Goal: Task Accomplishment & Management: Complete application form

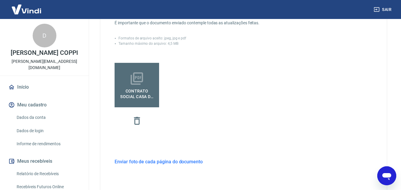
click at [138, 94] on span "Contrato Social Casa da Máquina Novo.pdf" at bounding box center [137, 92] width 40 height 13
click at [0, 0] on input "Contrato Social Casa da Máquina Novo.pdf" at bounding box center [0, 0] width 0 height 0
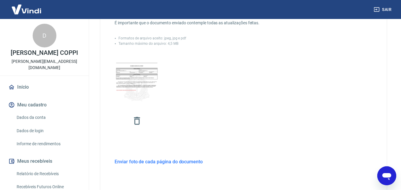
click at [149, 161] on h6 "Enviar foto de cada página do documento" at bounding box center [159, 161] width 88 height 7
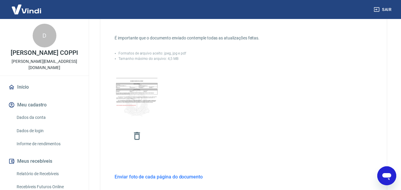
scroll to position [162, 0]
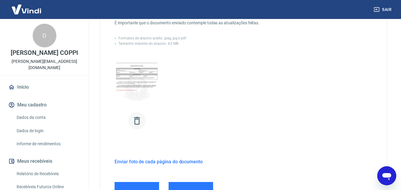
click at [134, 119] on icon "button" at bounding box center [137, 121] width 10 height 10
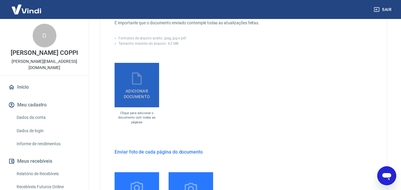
click at [139, 79] on icon at bounding box center [136, 78] width 15 height 15
click at [0, 0] on input "Adicionar documento" at bounding box center [0, 0] width 0 height 0
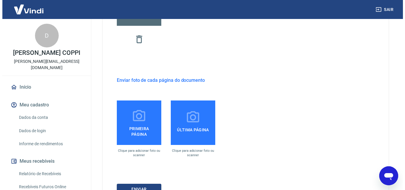
scroll to position [295, 0]
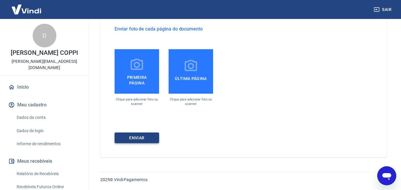
click at [128, 134] on button "ENVIAR" at bounding box center [137, 138] width 45 height 11
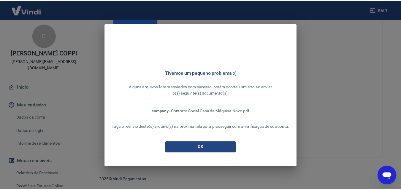
scroll to position [228, 0]
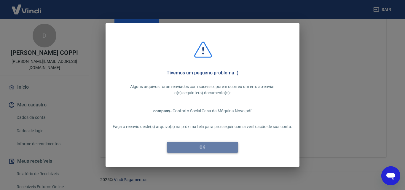
click at [202, 148] on button "OK" at bounding box center [202, 147] width 71 height 11
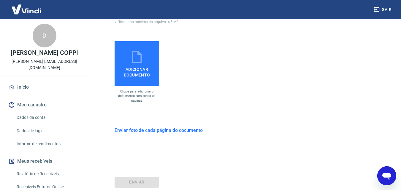
scroll to position [139, 0]
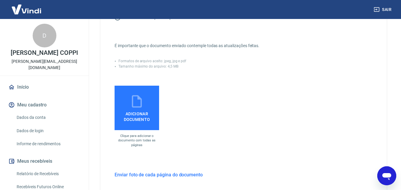
click at [135, 114] on span "Adicionar documento" at bounding box center [137, 115] width 40 height 13
click at [0, 0] on input "Adicionar documento" at bounding box center [0, 0] width 0 height 0
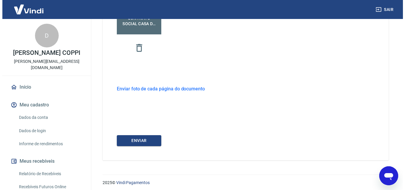
scroll to position [238, 0]
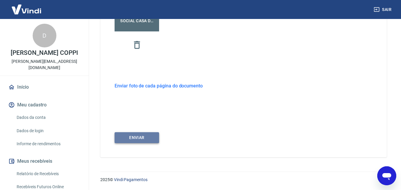
click at [138, 139] on button "ENVIAR" at bounding box center [137, 137] width 45 height 11
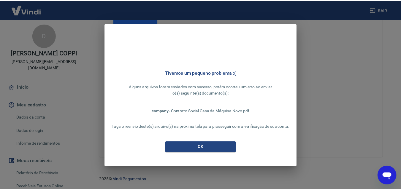
scroll to position [228, 0]
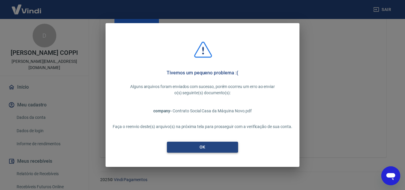
click at [204, 149] on button "OK" at bounding box center [202, 147] width 71 height 11
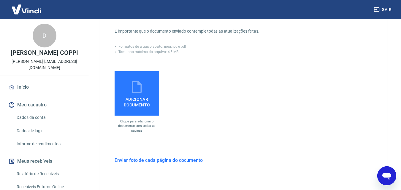
scroll to position [139, 0]
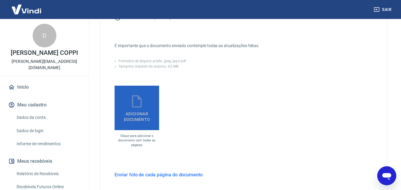
click at [133, 101] on icon at bounding box center [137, 101] width 10 height 12
click at [0, 0] on input "Adicionar documento" at bounding box center [0, 0] width 0 height 0
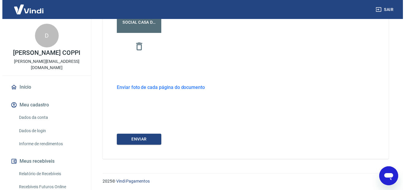
scroll to position [238, 0]
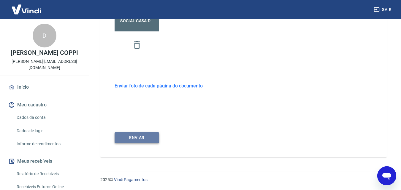
click at [139, 138] on button "ENVIAR" at bounding box center [137, 137] width 45 height 11
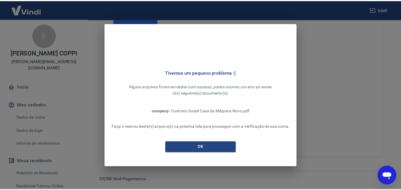
scroll to position [228, 0]
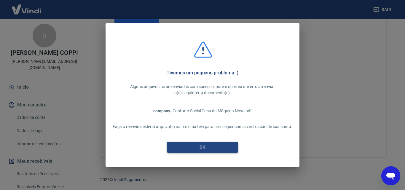
click at [207, 145] on button "OK" at bounding box center [202, 147] width 71 height 11
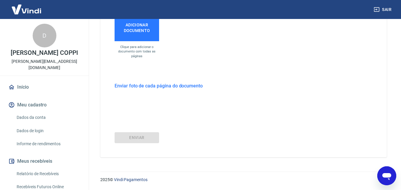
click at [140, 86] on h6 "Enviar foto de cada página do documento" at bounding box center [159, 85] width 88 height 7
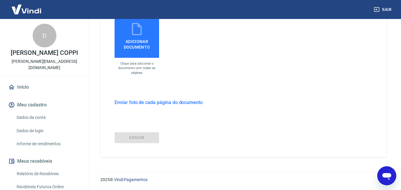
scroll to position [212, 0]
click at [147, 102] on h6 "Enviar foto de cada página do documento" at bounding box center [159, 102] width 88 height 7
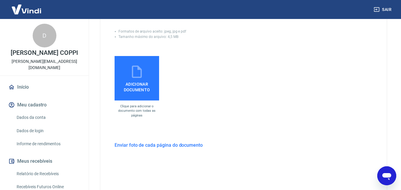
scroll to position [199, 0]
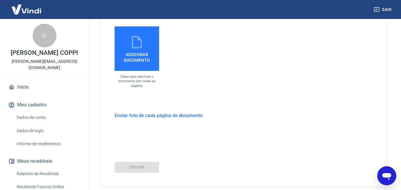
click at [142, 114] on h6 "Enviar foto de cada página do documento" at bounding box center [159, 115] width 88 height 7
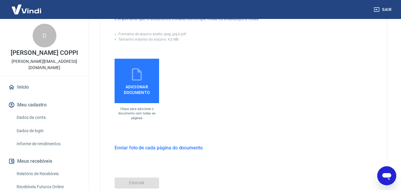
scroll to position [152, 0]
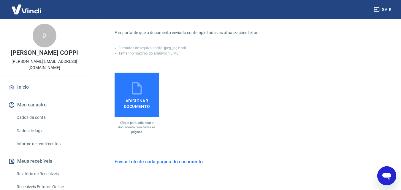
click at [136, 97] on span "Adicionar documento" at bounding box center [137, 102] width 40 height 13
click at [0, 0] on input "Adicionar documento" at bounding box center [0, 0] width 0 height 0
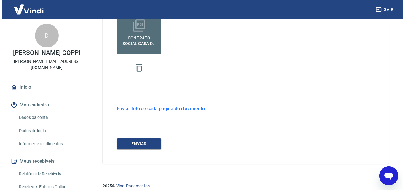
scroll to position [221, 0]
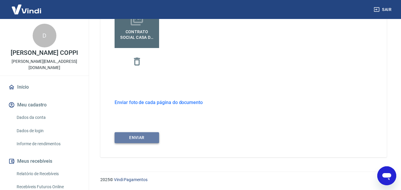
click at [141, 137] on button "ENVIAR" at bounding box center [137, 137] width 45 height 11
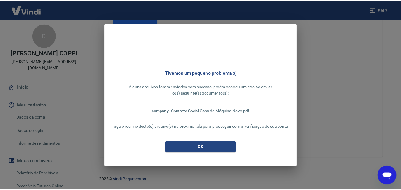
scroll to position [212, 0]
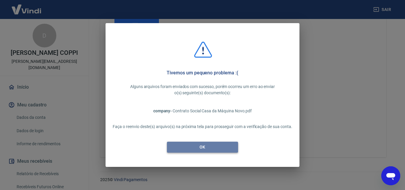
click at [194, 148] on button "OK" at bounding box center [202, 147] width 71 height 11
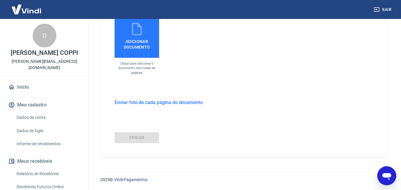
click at [153, 103] on h6 "Enviar foto de cada página do documento" at bounding box center [159, 102] width 88 height 7
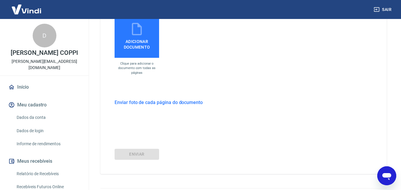
click at [153, 103] on h6 "Enviar foto de cada página do documento" at bounding box center [159, 102] width 88 height 7
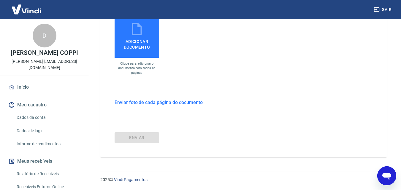
click at [153, 103] on h6 "Enviar foto de cada página do documento" at bounding box center [159, 102] width 88 height 7
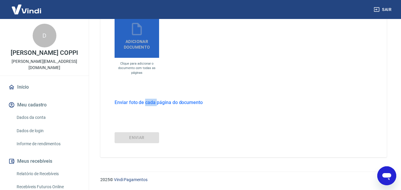
click at [142, 52] on label "Adicionar documento" at bounding box center [137, 35] width 45 height 45
click at [0, 0] on input "Adicionar documento" at bounding box center [0, 0] width 0 height 0
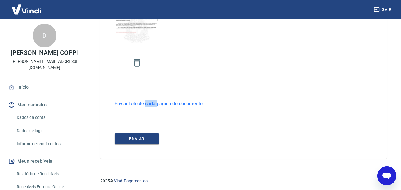
scroll to position [221, 0]
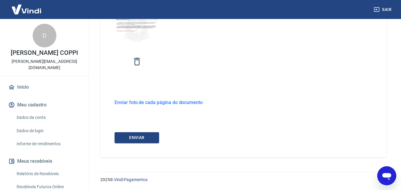
click at [160, 101] on h6 "Enviar foto de cada página do documento" at bounding box center [159, 102] width 88 height 7
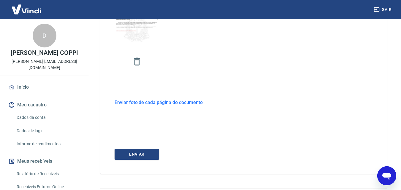
click at [150, 103] on h6 "Enviar foto de cada página do documento" at bounding box center [159, 102] width 88 height 7
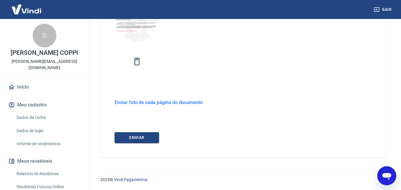
click at [122, 103] on h6 "Enviar foto de cada página do documento" at bounding box center [159, 102] width 88 height 7
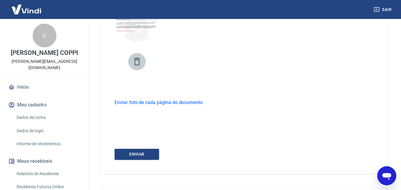
click at [137, 62] on icon "button" at bounding box center [137, 61] width 10 height 10
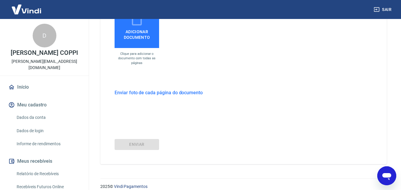
click at [128, 91] on h6 "Enviar foto de cada página do documento" at bounding box center [159, 92] width 88 height 7
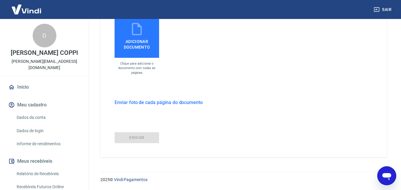
scroll to position [212, 0]
click at [126, 103] on h6 "Enviar foto de cada página do documento" at bounding box center [159, 102] width 88 height 7
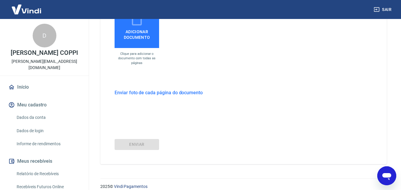
click at [155, 95] on h6 "Enviar foto de cada página do documento" at bounding box center [159, 92] width 88 height 7
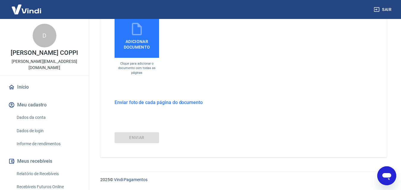
click at [167, 103] on h6 "Enviar foto de cada página do documento" at bounding box center [159, 102] width 88 height 7
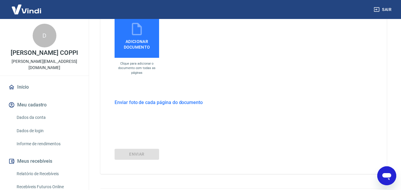
scroll to position [221, 0]
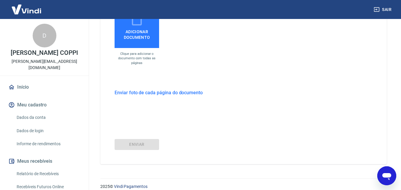
click at [135, 40] on label "Adicionar documento" at bounding box center [137, 26] width 45 height 45
click at [0, 0] on input "Adicionar documento" at bounding box center [0, 0] width 0 height 0
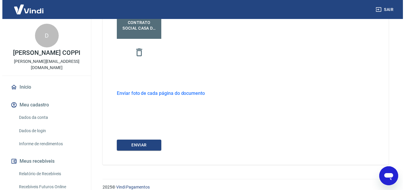
scroll to position [238, 0]
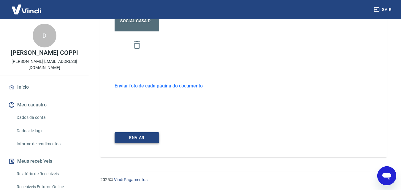
click at [137, 138] on button "ENVIAR" at bounding box center [137, 137] width 45 height 11
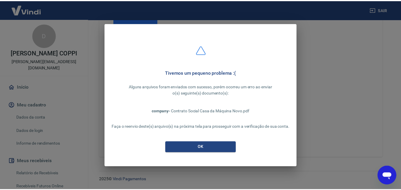
scroll to position [228, 0]
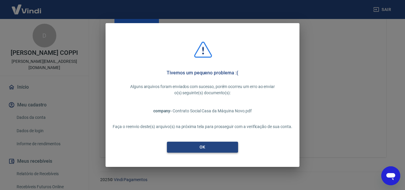
click at [206, 146] on button "OK" at bounding box center [202, 147] width 71 height 11
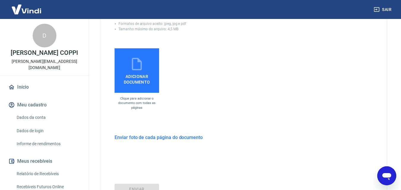
scroll to position [178, 0]
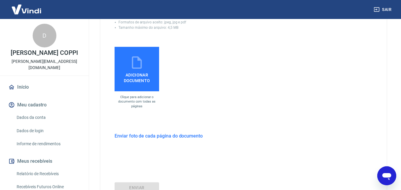
click at [138, 72] on span "Adicionar documento" at bounding box center [137, 76] width 40 height 13
click at [0, 0] on input "Adicionar documento" at bounding box center [0, 0] width 0 height 0
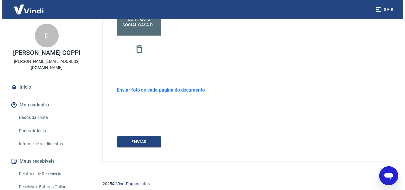
scroll to position [238, 0]
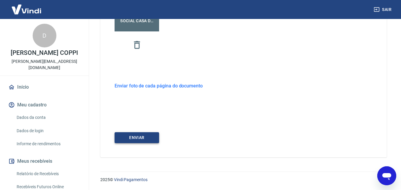
click at [134, 138] on button "ENVIAR" at bounding box center [137, 137] width 45 height 11
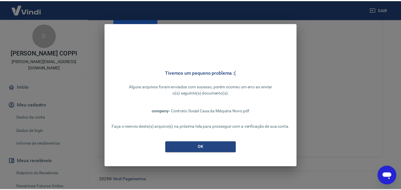
scroll to position [228, 0]
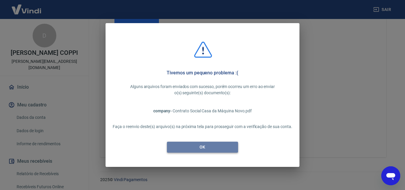
click at [208, 146] on button "OK" at bounding box center [202, 147] width 71 height 11
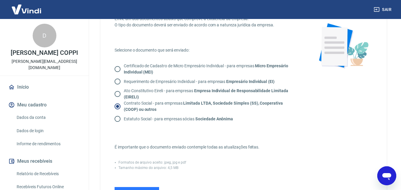
scroll to position [0, 0]
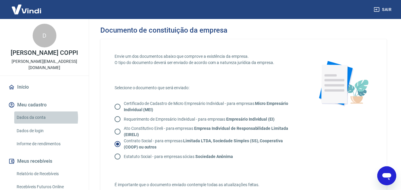
click at [37, 118] on link "Dados da conta" at bounding box center [47, 118] width 67 height 12
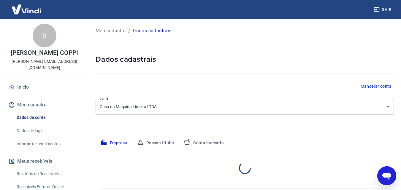
select select "SP"
click at [113, 31] on p "Meu cadastro" at bounding box center [111, 30] width 30 height 7
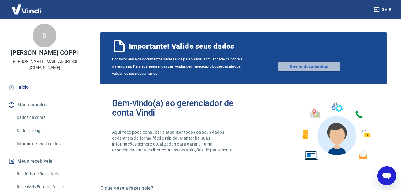
click at [301, 66] on link "Enviar documentos" at bounding box center [309, 66] width 62 height 9
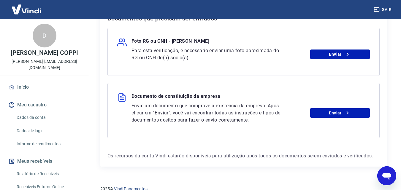
scroll to position [148, 0]
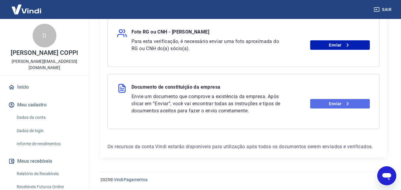
click at [336, 104] on link "Enviar" at bounding box center [340, 103] width 60 height 9
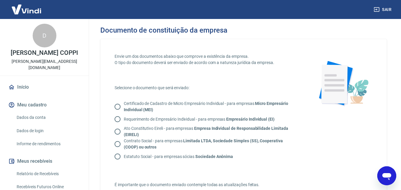
click at [119, 144] on input "Contrato Social - para empresas Limitada LTDA, Sociedade Simples (SS), Cooperat…" at bounding box center [117, 144] width 12 height 12
radio input "true"
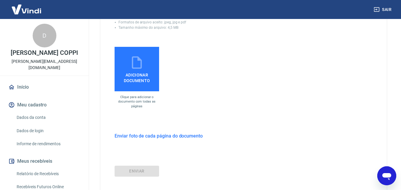
scroll to position [119, 0]
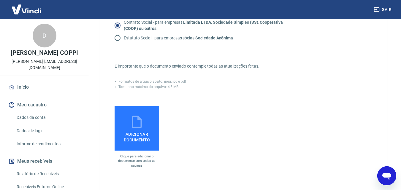
click at [143, 128] on icon at bounding box center [136, 122] width 15 height 15
click at [0, 0] on input "Adicionar documento" at bounding box center [0, 0] width 0 height 0
click at [136, 126] on icon at bounding box center [136, 122] width 15 height 15
click at [0, 0] on input "Adicionar documento" at bounding box center [0, 0] width 0 height 0
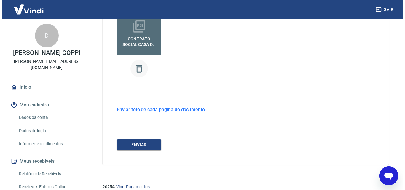
scroll to position [221, 0]
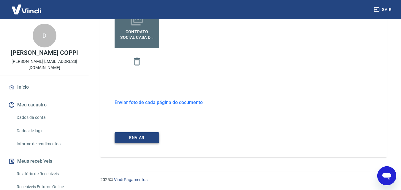
click at [137, 140] on button "ENVIAR" at bounding box center [137, 137] width 45 height 11
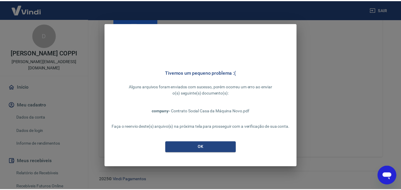
scroll to position [212, 0]
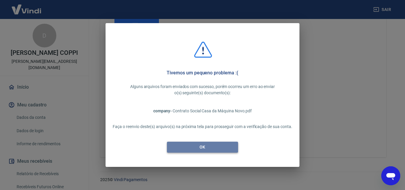
click at [208, 146] on button "OK" at bounding box center [202, 147] width 71 height 11
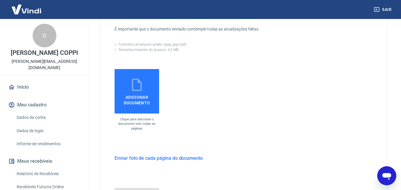
scroll to position [152, 0]
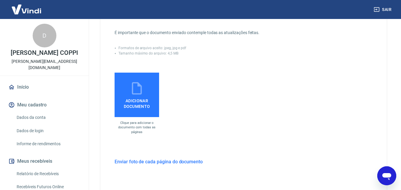
click at [144, 103] on span "Adicionar documento" at bounding box center [137, 102] width 40 height 13
click at [0, 0] on input "Adicionar documento" at bounding box center [0, 0] width 0 height 0
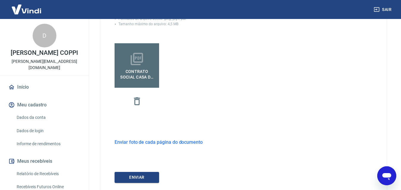
scroll to position [212, 0]
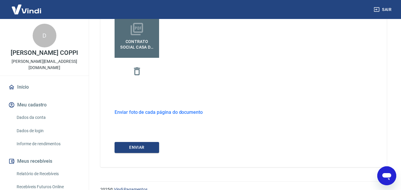
click at [147, 112] on h6 "Enviar foto de cada página do documento" at bounding box center [159, 112] width 88 height 7
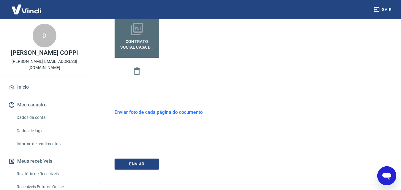
click at [147, 112] on h6 "Enviar foto de cada página do documento" at bounding box center [159, 112] width 88 height 7
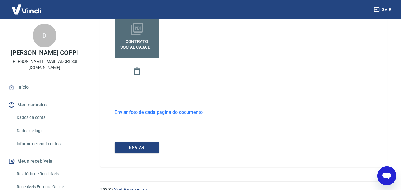
click at [153, 112] on h6 "Enviar foto de cada página do documento" at bounding box center [159, 112] width 88 height 7
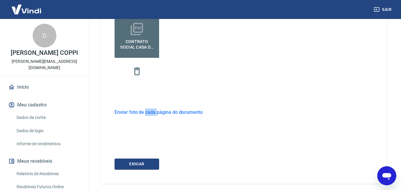
click at [153, 112] on h6 "Enviar foto de cada página do documento" at bounding box center [159, 112] width 88 height 7
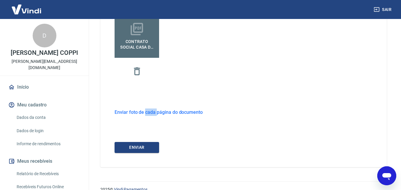
click at [153, 112] on h6 "Enviar foto de cada página do documento" at bounding box center [159, 112] width 88 height 7
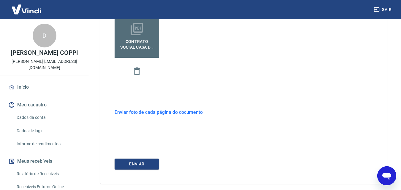
click at [145, 112] on h6 "Enviar foto de cada página do documento" at bounding box center [159, 112] width 88 height 7
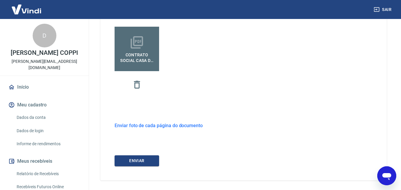
scroll to position [162, 0]
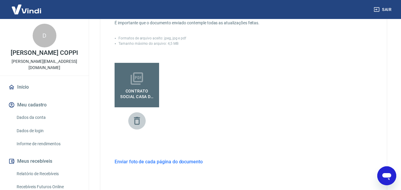
click at [136, 120] on icon "button" at bounding box center [137, 121] width 6 height 8
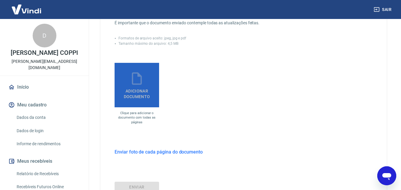
click at [133, 83] on icon at bounding box center [137, 78] width 10 height 12
click at [0, 0] on input "Adicionar documento" at bounding box center [0, 0] width 0 height 0
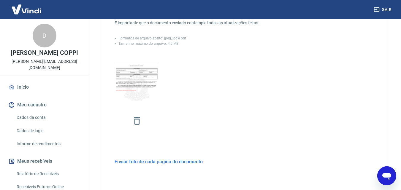
click at [155, 161] on h6 "Enviar foto de cada página do documento" at bounding box center [159, 161] width 88 height 7
click at [153, 162] on h6 "Enviar foto de cada página do documento" at bounding box center [159, 161] width 88 height 7
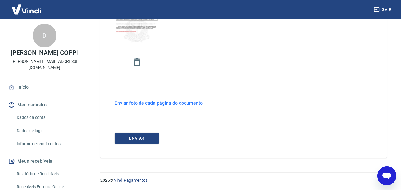
scroll to position [221, 0]
click at [158, 102] on h6 "Enviar foto de cada página do documento" at bounding box center [159, 102] width 88 height 7
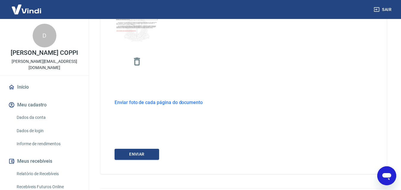
click at [155, 103] on h6 "Enviar foto de cada página do documento" at bounding box center [159, 102] width 88 height 7
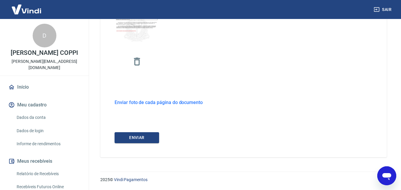
click at [155, 103] on h6 "Enviar foto de cada página do documento" at bounding box center [159, 102] width 88 height 7
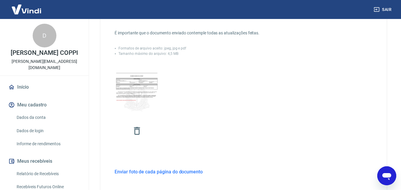
scroll to position [162, 0]
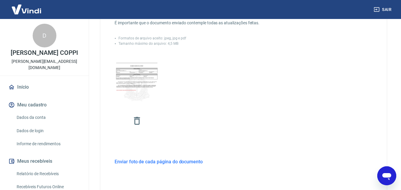
click at [121, 38] on p "Formatos de arquivo aceito: jpeg, jpg e pdf" at bounding box center [152, 38] width 68 height 5
click at [133, 161] on h6 "Enviar foto de cada página do documento" at bounding box center [159, 161] width 88 height 7
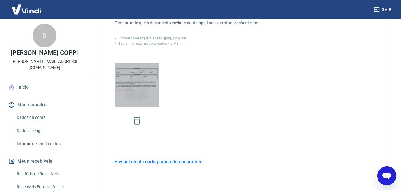
click at [147, 88] on img at bounding box center [137, 86] width 45 height 60
click at [0, 0] on input "file" at bounding box center [0, 0] width 0 height 0
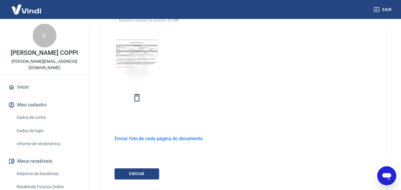
scroll to position [221, 0]
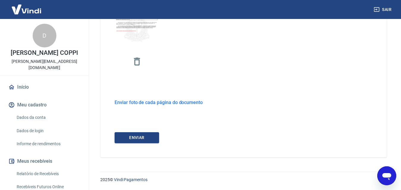
click at [145, 103] on h6 "Enviar foto de cada página do documento" at bounding box center [159, 102] width 88 height 7
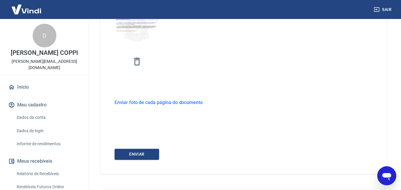
click at [145, 103] on h6 "Enviar foto de cada página do documento" at bounding box center [159, 102] width 88 height 7
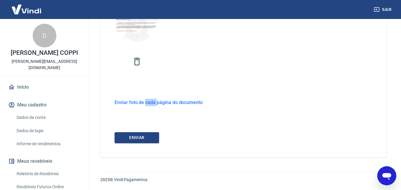
click at [145, 103] on h6 "Enviar foto de cada página do documento" at bounding box center [159, 102] width 88 height 7
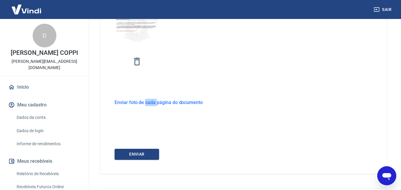
click at [145, 103] on h6 "Enviar foto de cada página do documento" at bounding box center [159, 102] width 88 height 7
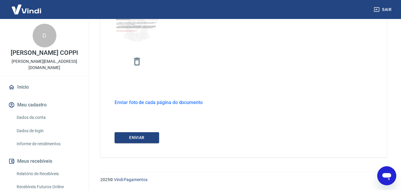
click at [127, 102] on h6 "Enviar foto de cada página do documento" at bounding box center [159, 102] width 88 height 7
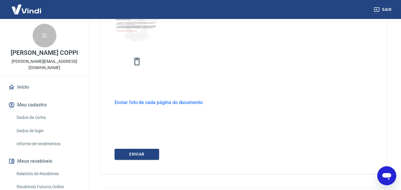
click at [122, 102] on h6 "Enviar foto de cada página do documento" at bounding box center [159, 102] width 88 height 7
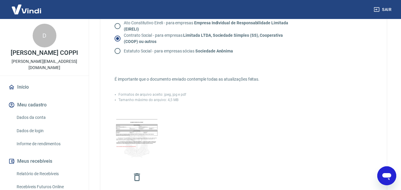
scroll to position [103, 0]
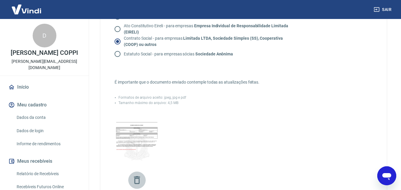
click at [136, 177] on icon "button" at bounding box center [137, 180] width 6 height 8
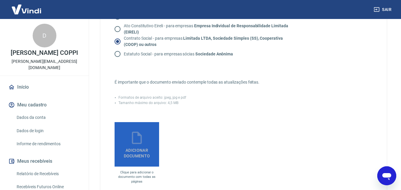
click at [139, 140] on icon at bounding box center [136, 138] width 15 height 15
click at [0, 0] on input "Adicionar documento" at bounding box center [0, 0] width 0 height 0
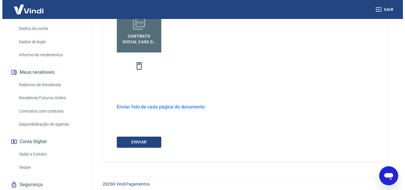
scroll to position [221, 0]
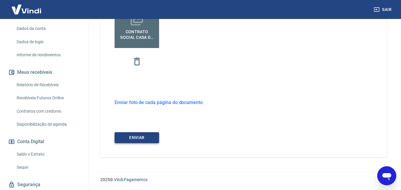
click at [139, 140] on button "ENVIAR" at bounding box center [137, 137] width 45 height 11
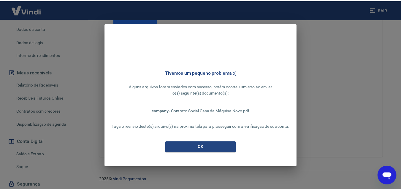
scroll to position [212, 0]
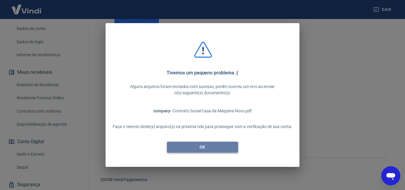
click at [207, 146] on button "OK" at bounding box center [202, 147] width 71 height 11
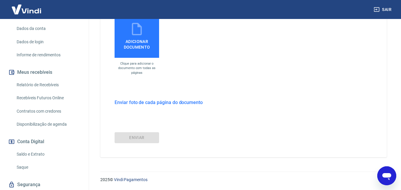
click at [136, 104] on h6 "Enviar foto de cada página do documento" at bounding box center [159, 102] width 88 height 7
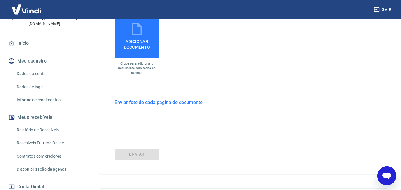
scroll to position [0, 0]
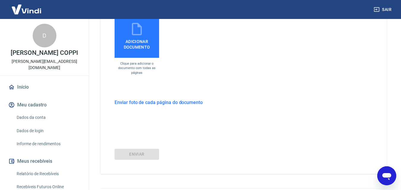
click at [33, 116] on link "Dados da conta" at bounding box center [47, 118] width 67 height 12
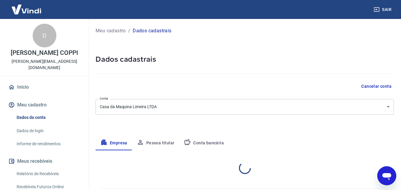
select select "SP"
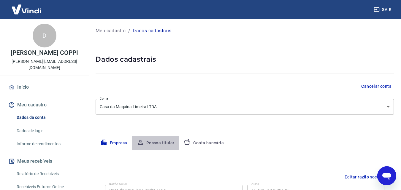
click at [152, 144] on button "Pessoa titular" at bounding box center [155, 143] width 47 height 14
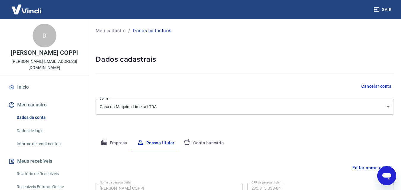
click at [125, 142] on button "Empresa" at bounding box center [114, 143] width 37 height 14
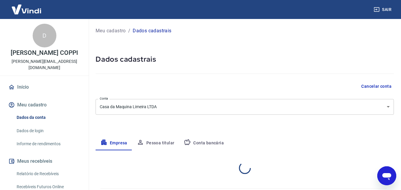
select select "SP"
click at [112, 31] on p "Meu cadastro" at bounding box center [111, 30] width 30 height 7
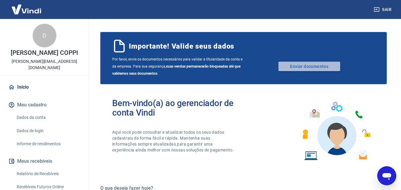
click at [319, 66] on link "Enviar documentos" at bounding box center [309, 66] width 62 height 9
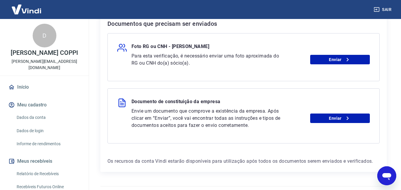
scroll to position [148, 0]
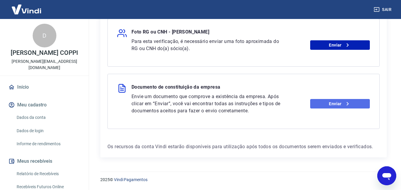
click at [334, 104] on link "Enviar" at bounding box center [340, 103] width 60 height 9
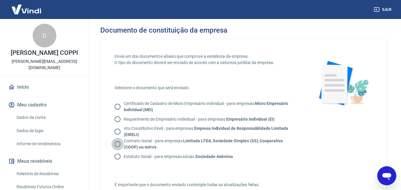
click at [120, 145] on input "Contrato Social - para empresas Limitada LTDA, Sociedade Simples (SS), Cooperat…" at bounding box center [117, 144] width 12 height 12
radio input "true"
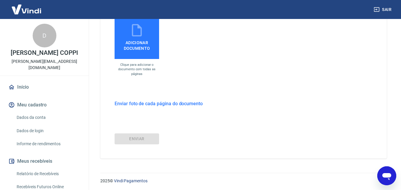
scroll to position [212, 0]
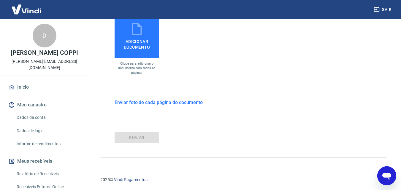
click at [135, 101] on h6 "Enviar foto de cada página do documento" at bounding box center [159, 102] width 88 height 7
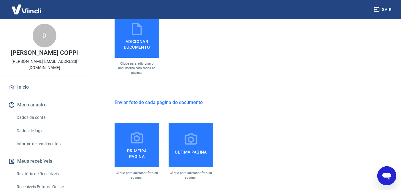
click at [138, 138] on icon at bounding box center [136, 138] width 15 height 15
click at [0, 0] on input "Primeira página" at bounding box center [0, 0] width 0 height 0
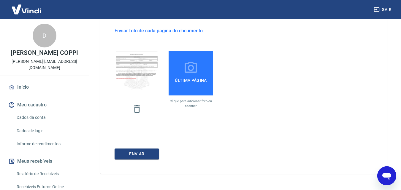
scroll to position [300, 0]
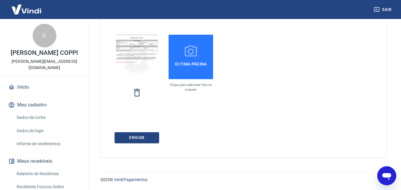
click at [191, 69] on span "Última página" at bounding box center [190, 64] width 37 height 11
click at [0, 0] on input "Última página" at bounding box center [0, 0] width 0 height 0
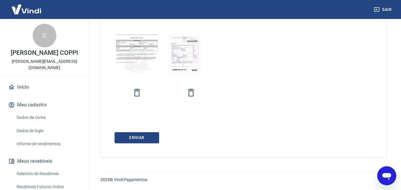
click at [215, 82] on div at bounding box center [244, 71] width 258 height 72
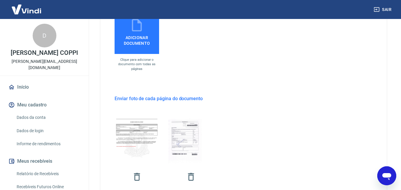
scroll to position [211, 0]
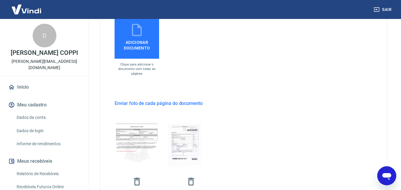
click at [172, 103] on h6 "Enviar foto de cada página do documento" at bounding box center [159, 103] width 88 height 7
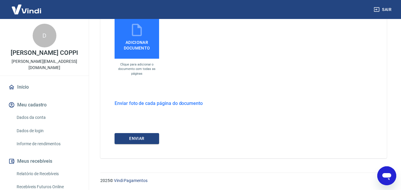
click at [172, 103] on h6 "Enviar foto de cada página do documento" at bounding box center [159, 103] width 88 height 7
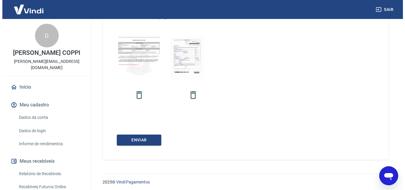
scroll to position [300, 0]
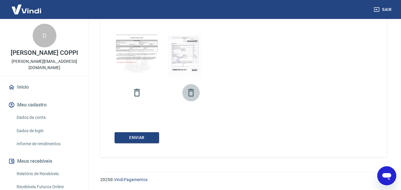
click at [192, 94] on icon "button" at bounding box center [191, 93] width 10 height 10
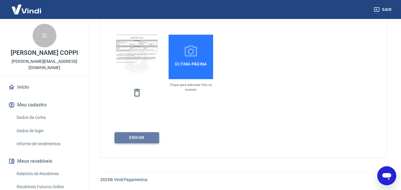
click at [135, 136] on button "ENVIAR" at bounding box center [137, 137] width 45 height 11
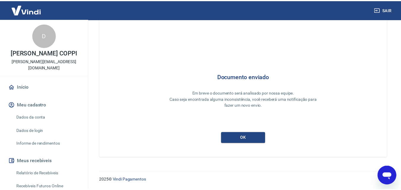
scroll to position [16, 0]
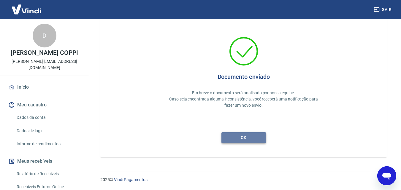
click at [242, 139] on button "ok" at bounding box center [243, 137] width 45 height 11
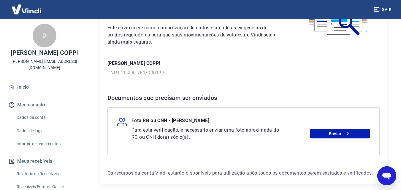
scroll to position [59, 0]
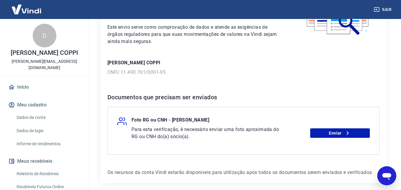
click at [387, 176] on icon "Abrir janela de mensagens" at bounding box center [386, 176] width 9 height 7
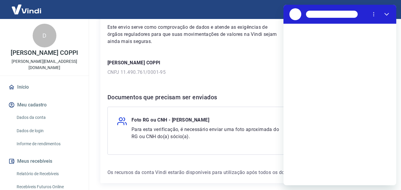
scroll to position [0, 0]
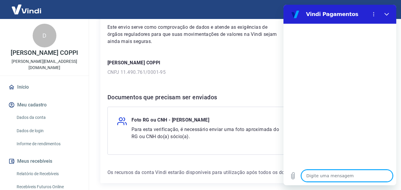
type textarea "b"
type textarea "x"
type textarea "bo"
type textarea "x"
type textarea "boa"
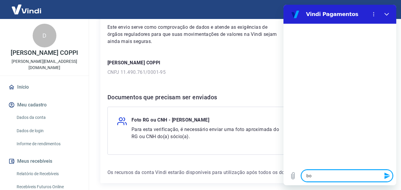
type textarea "x"
type textarea "boa"
type textarea "x"
type textarea "boa t"
type textarea "x"
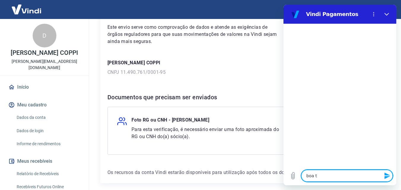
type textarea "boa ta"
type textarea "x"
type textarea "boa tar"
type textarea "x"
type textarea "boa tard"
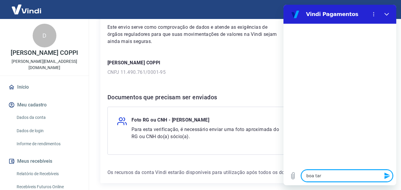
type textarea "x"
type textarea "boa tarde"
type textarea "x"
type textarea "boa tarde!"
type textarea "x"
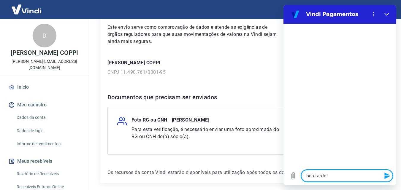
type textarea "boa tarde!"
click at [383, 175] on button "Enviar mensagem" at bounding box center [387, 176] width 12 height 12
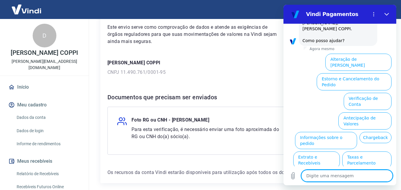
scroll to position [41, 0]
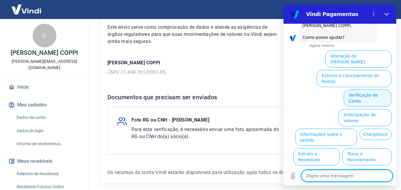
click at [360, 90] on button "Verificação de Conta" at bounding box center [368, 98] width 48 height 17
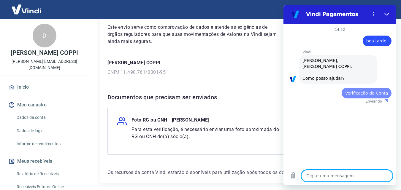
scroll to position [0, 0]
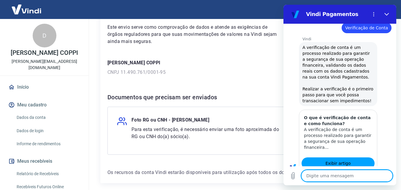
type textarea "x"
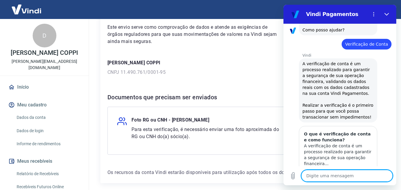
scroll to position [40, 0]
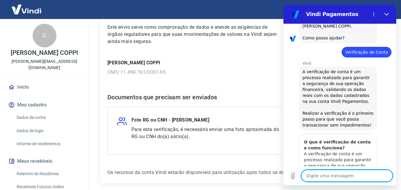
click at [326, 173] on textarea at bounding box center [346, 176] width 91 height 12
type textarea "C"
type textarea "x"
type textarea "Co"
type textarea "x"
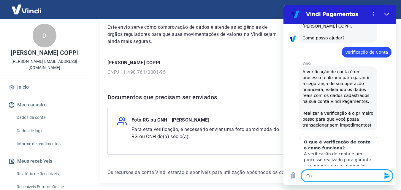
type textarea "Com"
type textarea "x"
type textarea "Como"
type textarea "x"
type textarea "Como"
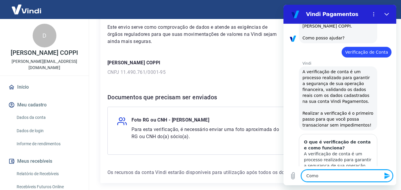
type textarea "x"
type textarea "Como e"
type textarea "x"
type textarea "Como en"
type textarea "x"
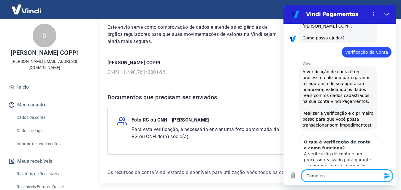
type textarea "Como env"
type textarea "x"
type textarea "Como envi"
type textarea "x"
type textarea "Como envia"
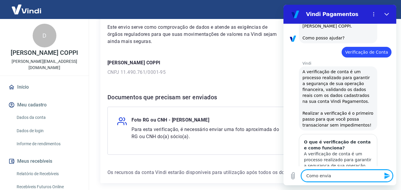
type textarea "x"
type textarea "Como enviar"
type textarea "x"
type textarea "Como enviar"
type textarea "x"
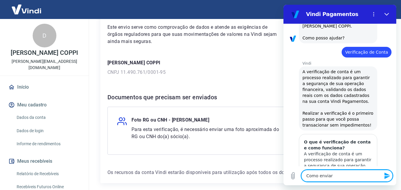
type textarea "Como enviar o"
type textarea "x"
type textarea "Como enviar o"
type textarea "x"
type textarea "Como enviar o c"
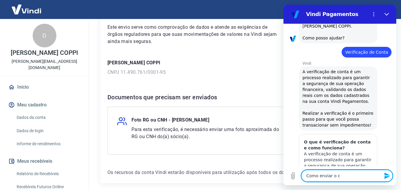
type textarea "x"
type textarea "Como enviar o co"
type textarea "x"
type textarea "Como enviar o con"
type textarea "x"
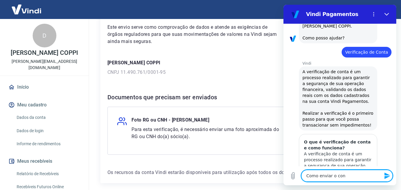
type textarea "Como enviar o cont"
type textarea "x"
type textarea "Como enviar o contr"
type textarea "x"
type textarea "Como enviar o contra"
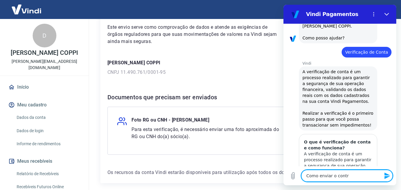
type textarea "x"
type textarea "Como enviar o contrat"
type textarea "x"
type textarea "Como enviar o contrato"
type textarea "x"
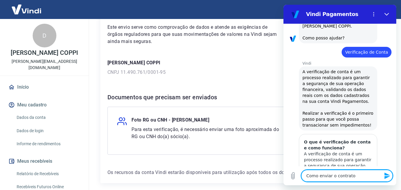
type textarea "Como enviar o contrato"
type textarea "x"
type textarea "Como enviar o contrato s"
type textarea "x"
type textarea "Como enviar o contrato so"
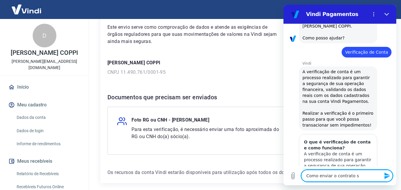
type textarea "x"
type textarea "Como enviar o contrato soc"
type textarea "x"
type textarea "Como enviar o contrato soci"
type textarea "x"
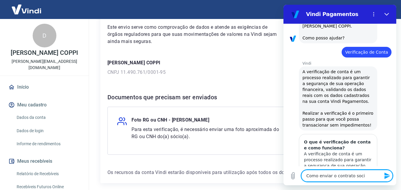
type textarea "Como enviar o contrato socia"
type textarea "x"
type textarea "Como enviar o contrato social"
type textarea "x"
type textarea "Como enviar o contrato social"
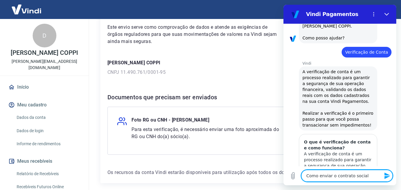
type textarea "x"
type textarea "Como enviar o contrato social ?"
type textarea "x"
type textarea "Como enviar o contrato social ?"
type textarea "x"
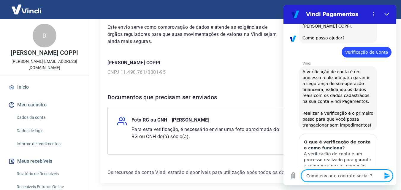
type textarea "Como enviar o contrato social ? O"
type textarea "x"
type textarea "Como enviar o contrato social ? O"
type textarea "x"
type textarea "Como enviar o contrato social ? O s"
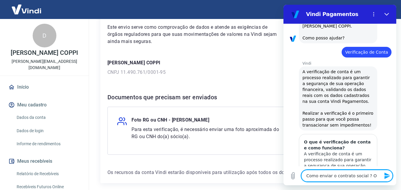
type textarea "x"
type textarea "Como enviar o contrato social ? O si"
type textarea "x"
type textarea "Como enviar o contrato social ? O sis"
type textarea "x"
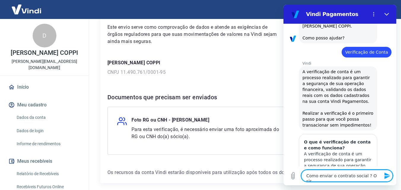
type textarea "Como enviar o contrato social ? O sist"
type textarea "x"
type textarea "Como enviar o contrato social ? O siste"
type textarea "x"
type textarea "Como enviar o contrato social ? O sistem"
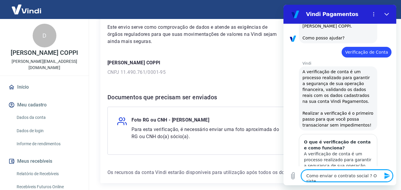
type textarea "x"
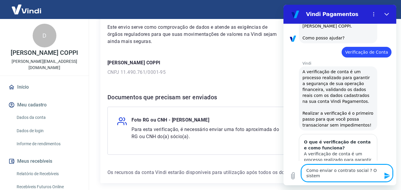
type textarea "Como enviar o contrato social ? O sistema"
type textarea "x"
type textarea "Como enviar o contrato social ? O sistema"
type textarea "x"
type textarea "Como enviar o contrato social ? O sistema n"
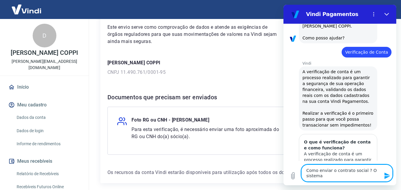
type textarea "x"
type textarea "Como enviar o contrato social ? O sistema nã"
type textarea "x"
type textarea "Como enviar o contrato social ? O sistema não"
type textarea "x"
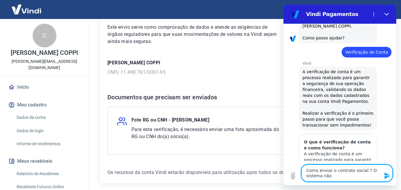
type textarea "Como enviar o contrato social ? O sistema não"
type textarea "x"
type textarea "Como enviar o contrato social ? O sistema não e"
type textarea "x"
type textarea "Como enviar o contrato social ? O sistema não es"
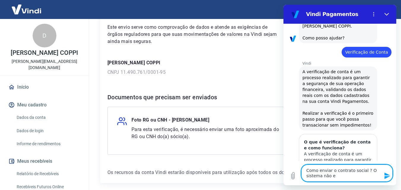
type textarea "x"
type textarea "Como enviar o contrato social ? O sistema não est"
type textarea "x"
type textarea "Como enviar o contrato social ? O sistema não está"
type textarea "x"
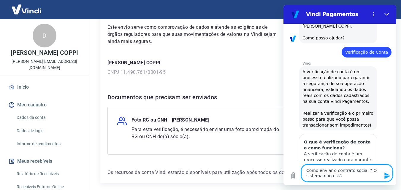
type textarea "Como enviar o contrato social ? O sistema não está"
type textarea "x"
type textarea "Como enviar o contrato social ? O sistema não está a"
type textarea "x"
type textarea "Como enviar o contrato social ? O sistema não está ac"
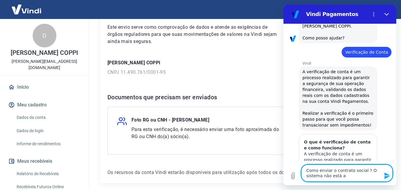
type textarea "x"
type textarea "Como enviar o contrato social ? O sistema não está ace"
type textarea "x"
type textarea "Como enviar o contrato social ? O sistema não está acei"
type textarea "x"
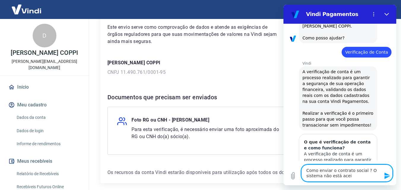
type textarea "Como enviar o contrato social ? O sistema não está aceit"
type textarea "x"
type textarea "Como enviar o contrato social ? O sistema não está aceita"
type textarea "x"
type textarea "Como enviar o contrato social ? O sistema não está aceitan"
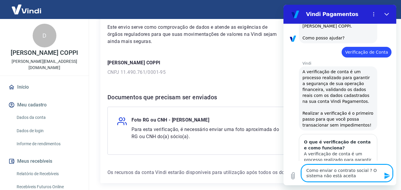
type textarea "x"
type textarea "Como enviar o contrato social ? O sistema não está aceitand"
type textarea "x"
type textarea "Como enviar o contrato social ? O sistema não está aceitando"
type textarea "x"
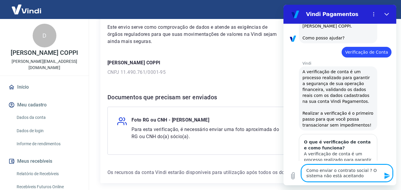
type textarea "Como enviar o contrato social ? O sistema não está aceitando"
type textarea "x"
type textarea "Como enviar o contrato social ? O sistema não está aceitando o"
type textarea "x"
type textarea "Como enviar o contrato social ? O sistema não está aceitando o"
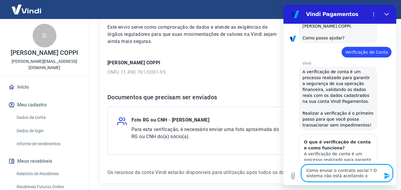
type textarea "x"
type textarea "Como enviar o contrato social ? O sistema não está aceitando o e"
type textarea "x"
type textarea "Como enviar o contrato social ? O sistema não está aceitando o ev"
type textarea "x"
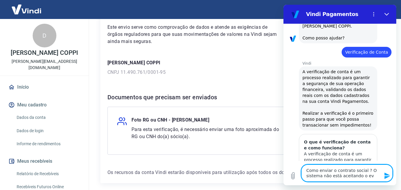
type textarea "Como enviar o contrato social ? O sistema não está aceitando o evi"
type textarea "x"
type textarea "Como enviar o contrato social ? O sistema não está aceitando o ev"
type textarea "x"
type textarea "Como enviar o contrato social ? O sistema não está aceitando o e"
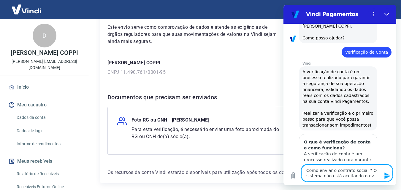
type textarea "x"
type textarea "Como enviar o contrato social ? O sistema não está aceitando o en"
type textarea "x"
type textarea "Como enviar o contrato social ? O sistema não está aceitando o env"
type textarea "x"
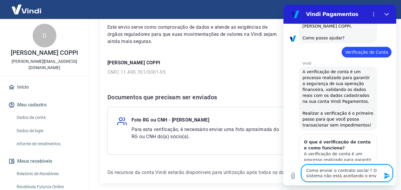
type textarea "Como enviar o contrato social ? O sistema não está aceitando o envi"
type textarea "x"
type textarea "Como enviar o contrato social ? O sistema não está aceitando o envio"
type textarea "x"
type textarea "Como enviar o contrato social ? O sistema não está aceitando o envio"
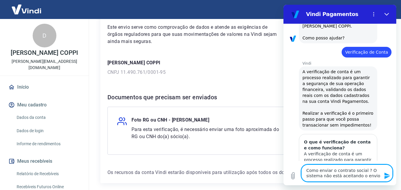
type textarea "x"
type textarea "Como enviar o contrato social ? O sistema não está aceitando o envio n"
type textarea "x"
type textarea "Como enviar o contrato social ? O sistema não está aceitando o envio no"
type textarea "x"
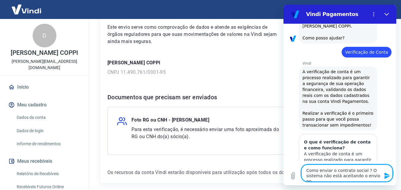
type textarea "Como enviar o contrato social ? O sistema não está aceitando o envio no"
type textarea "x"
type textarea "Como enviar o contrato social ? O sistema não está aceitando o envio no f"
type textarea "x"
type textarea "Como enviar o contrato social ? O sistema não está aceitando o envio no fo"
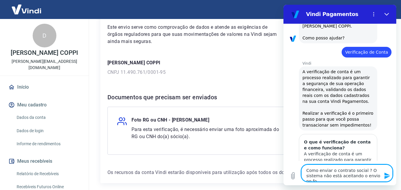
type textarea "x"
type textarea "Como enviar o contrato social ? O sistema não está aceitando o envio no for"
type textarea "x"
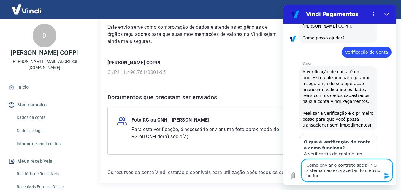
type textarea "Como enviar o contrato social ? O sistema não está aceitando o envio no form"
type textarea "x"
type textarea "Como enviar o contrato social ? O sistema não está aceitando o envio no forma"
type textarea "x"
type textarea "Como enviar o contrato social ? O sistema não está aceitando o envio no forman"
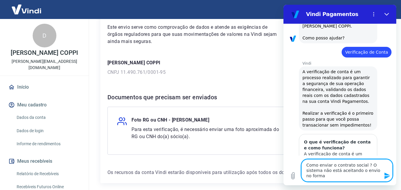
type textarea "x"
type textarea "Como enviar o contrato social ? O sistema não está aceitando o envio no forman="
type textarea "x"
type textarea "Como enviar o contrato social ? O sistema não está aceitando o envio no forman"
type textarea "x"
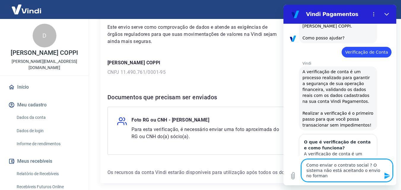
type textarea "Como enviar o contrato social ? O sistema não está aceitando o envio no forma"
type textarea "x"
type textarea "Como enviar o contrato social ? O sistema não está aceitando o envio no formad"
type textarea "x"
type textarea "Como enviar o contrato social ? O sistema não está aceitando o envio no formado"
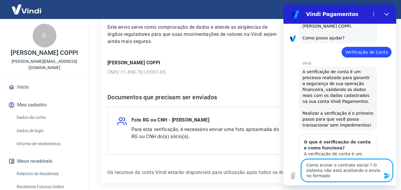
type textarea "x"
type textarea "Como enviar o contrato social ? O sistema não está aceitando o envio no formad"
type textarea "x"
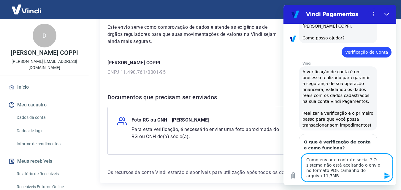
click at [387, 175] on icon "Enviar mensagem" at bounding box center [387, 176] width 6 height 7
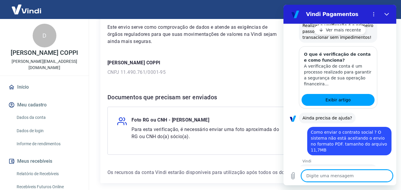
scroll to position [171, 0]
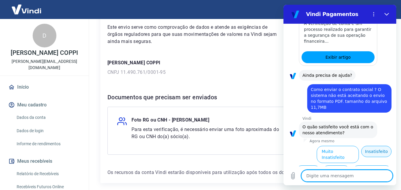
click at [377, 146] on button "Insatisfeito" at bounding box center [376, 151] width 30 height 11
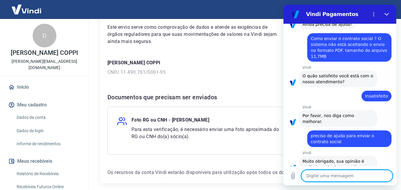
scroll to position [223, 0]
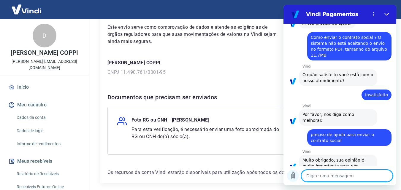
click at [292, 177] on icon "Carregar arquivo" at bounding box center [292, 176] width 3 height 7
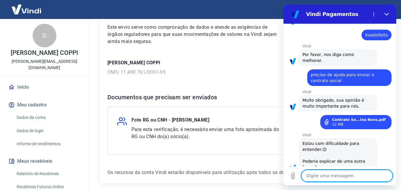
scroll to position [284, 0]
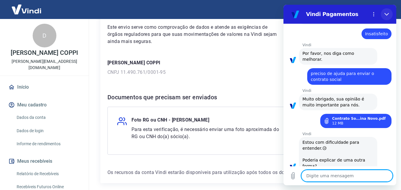
click at [387, 14] on icon "Fechar" at bounding box center [386, 14] width 5 height 5
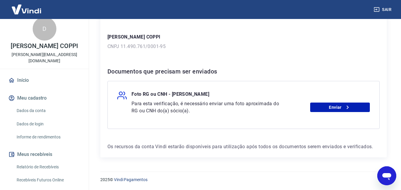
scroll to position [0, 0]
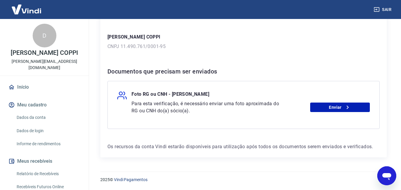
click at [25, 88] on link "Início" at bounding box center [44, 87] width 75 height 13
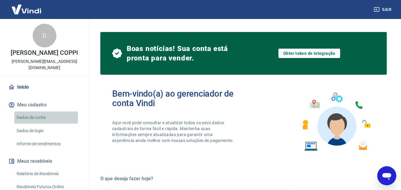
click at [36, 118] on link "Dados da conta" at bounding box center [47, 118] width 67 height 12
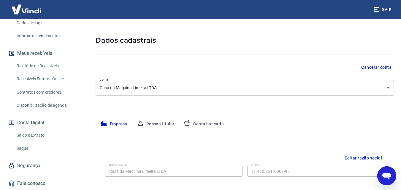
scroll to position [30, 0]
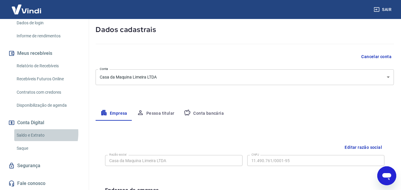
click at [33, 133] on link "Saldo e Extrato" at bounding box center [47, 135] width 67 height 12
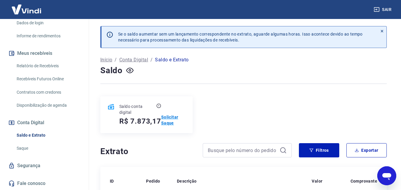
click at [170, 120] on p "Solicitar Saque" at bounding box center [173, 120] width 24 height 12
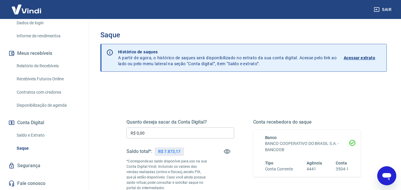
click at [166, 138] on input "R$ 0,00" at bounding box center [180, 133] width 108 height 11
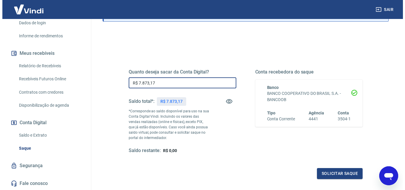
scroll to position [59, 0]
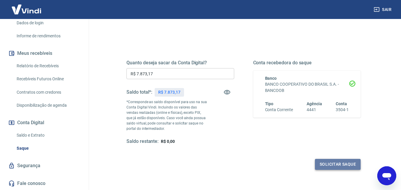
click at [337, 163] on button "Solicitar saque" at bounding box center [338, 164] width 46 height 11
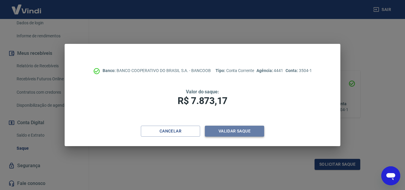
click at [239, 131] on button "Validar saque" at bounding box center [234, 131] width 59 height 11
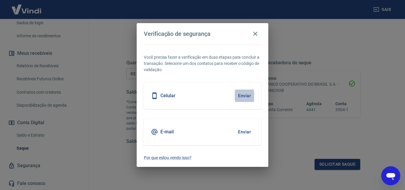
click at [244, 97] on button "Enviar" at bounding box center [244, 96] width 19 height 12
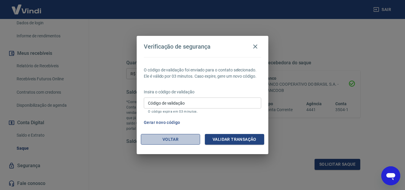
click at [169, 139] on button "Voltar" at bounding box center [170, 139] width 59 height 11
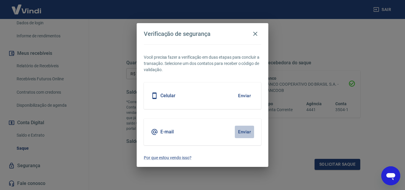
click at [242, 131] on button "Enviar" at bounding box center [244, 132] width 19 height 12
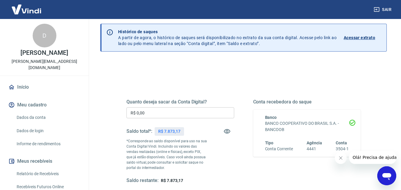
scroll to position [30, 0]
